Goal: Navigation & Orientation: Find specific page/section

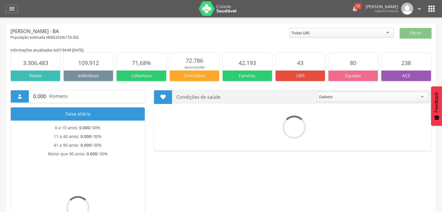
click at [357, 9] on icon "" at bounding box center [354, 8] width 7 height 7
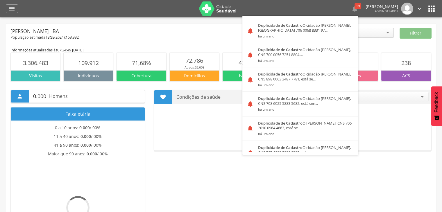
click at [214, 38] on div "População estimada IBGE( 2024 ): 153.332" at bounding box center [149, 37] width 279 height 5
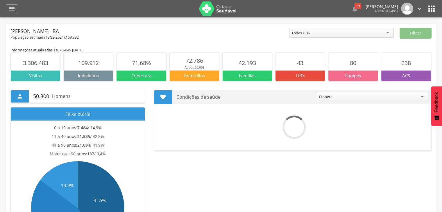
click at [217, 13] on img at bounding box center [218, 8] width 38 height 15
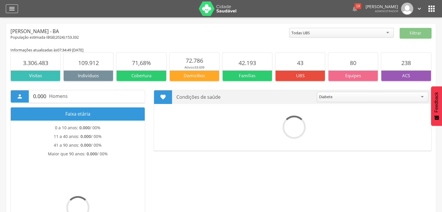
click at [10, 12] on icon "" at bounding box center [11, 8] width 7 height 7
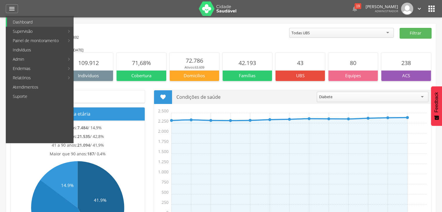
click at [164, 32] on link "Localidades" at bounding box center [173, 31] width 65 height 9
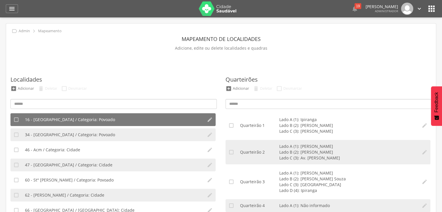
click at [219, 128] on section "Localidades  Adicionar  Deletar  Desmarcar  16 - [GEOGRAPHIC_DATA] / [GEOGR…" at bounding box center [113, 163] width 215 height 199
click at [431, 10] on icon "" at bounding box center [431, 8] width 9 height 9
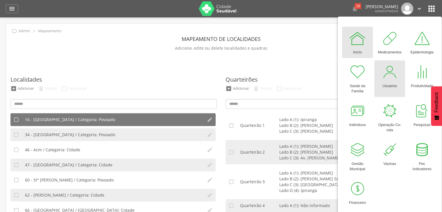
click at [396, 76] on div at bounding box center [389, 71] width 17 height 17
